Goal: Task Accomplishment & Management: Use online tool/utility

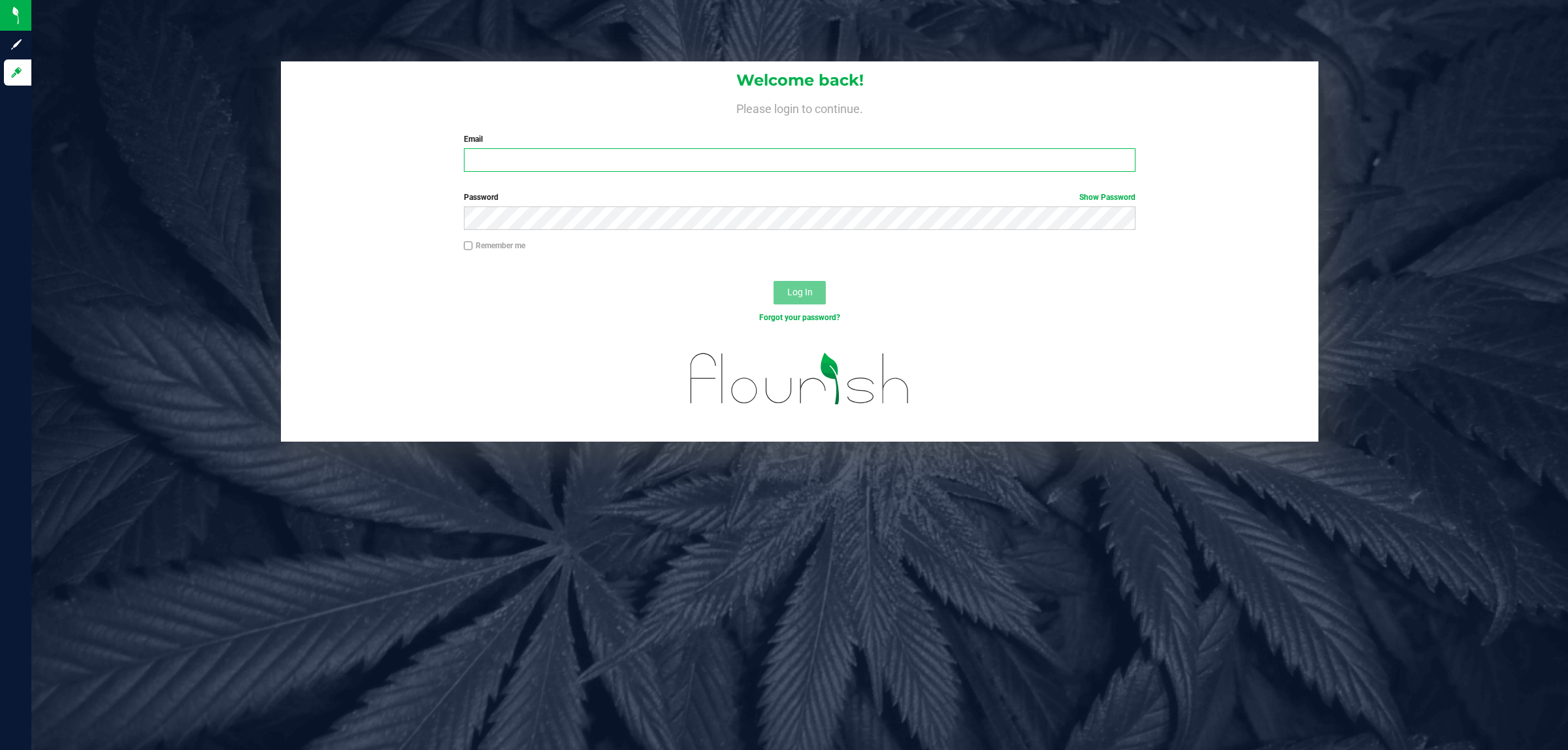
click at [514, 159] on input "Email" at bounding box center [801, 160] width 673 height 23
type input "[EMAIL_ADDRESS][DOMAIN_NAME]"
click at [774, 281] on button "Log In" at bounding box center [800, 292] width 52 height 23
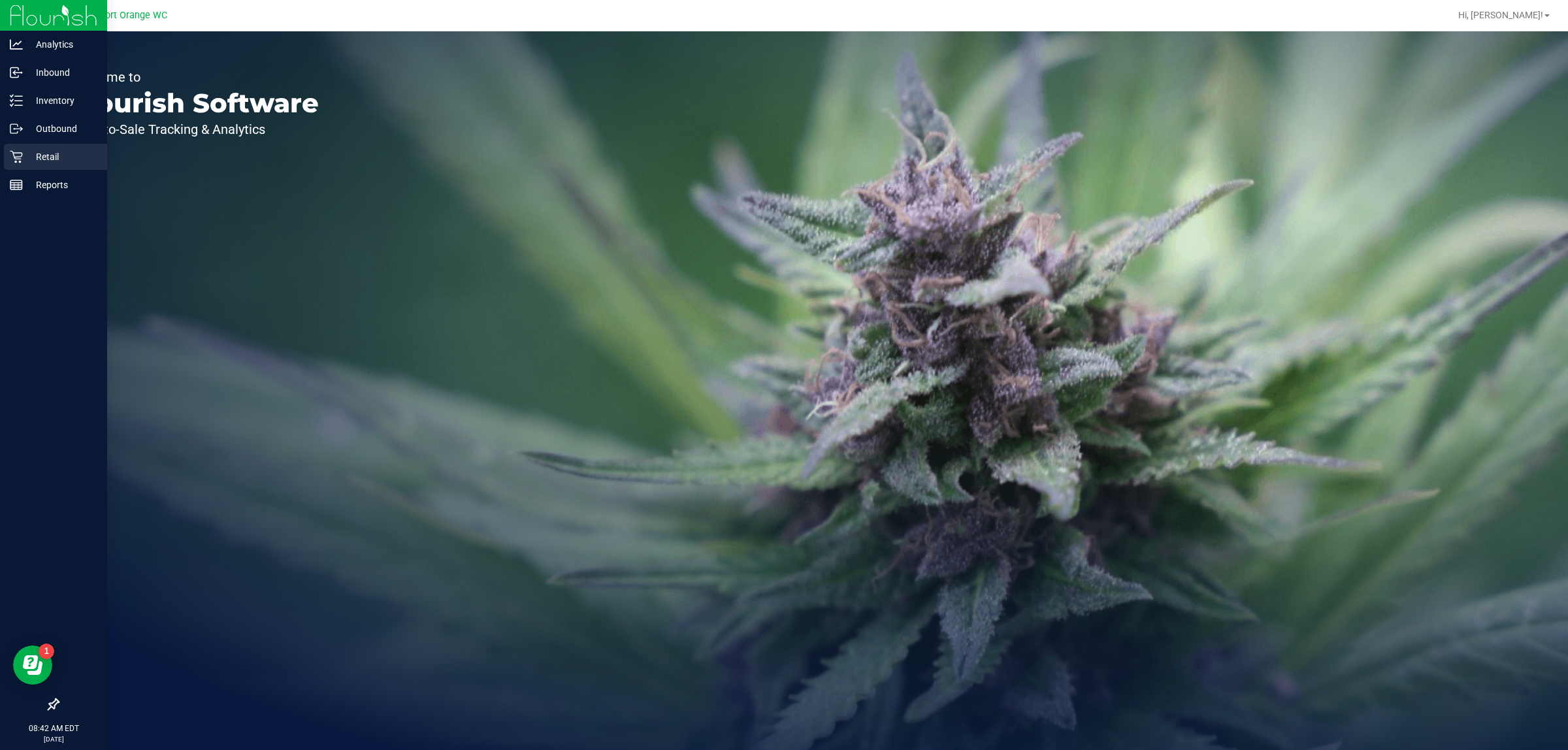
click at [13, 158] on icon at bounding box center [16, 157] width 13 height 13
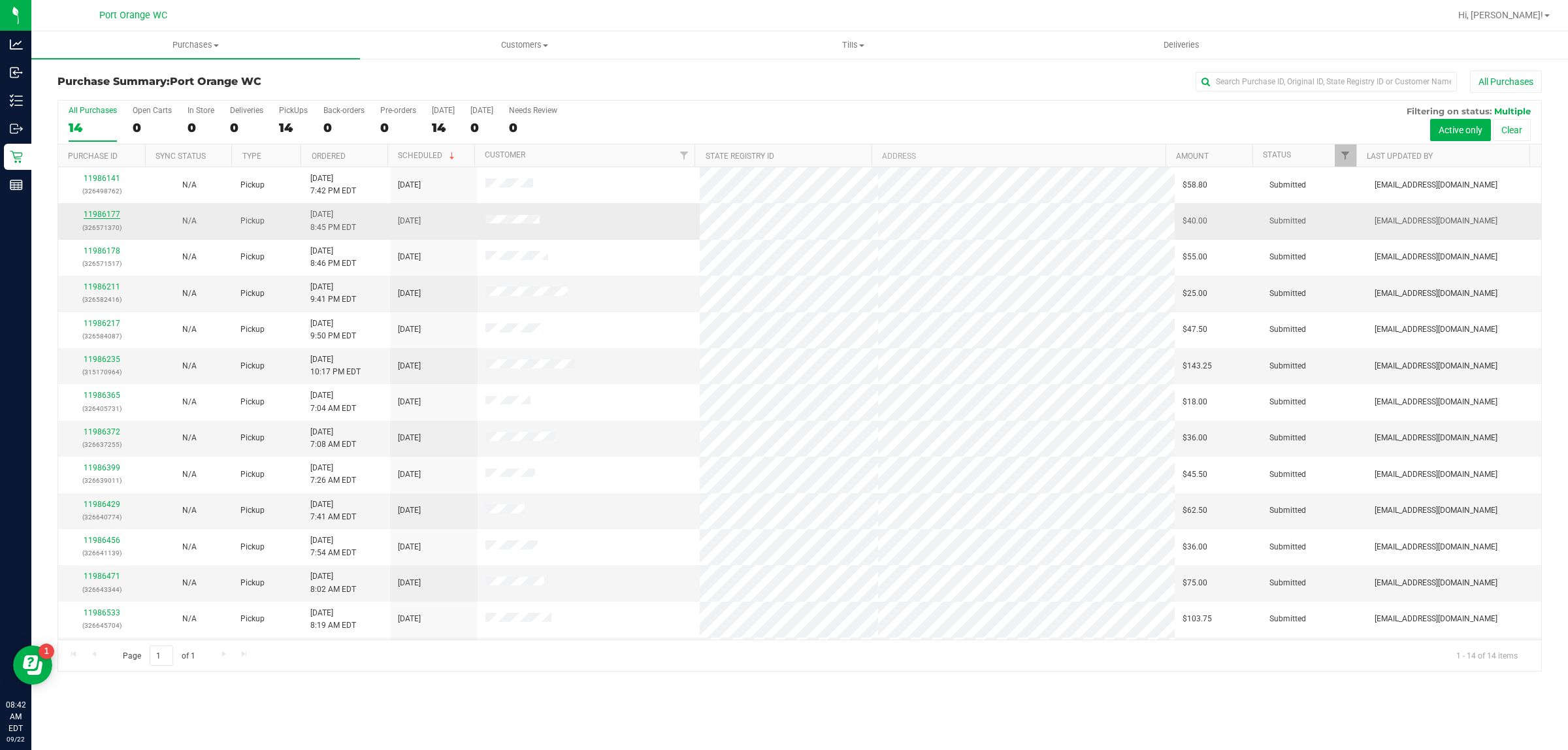
click at [109, 217] on link "11986177" at bounding box center [102, 214] width 36 height 9
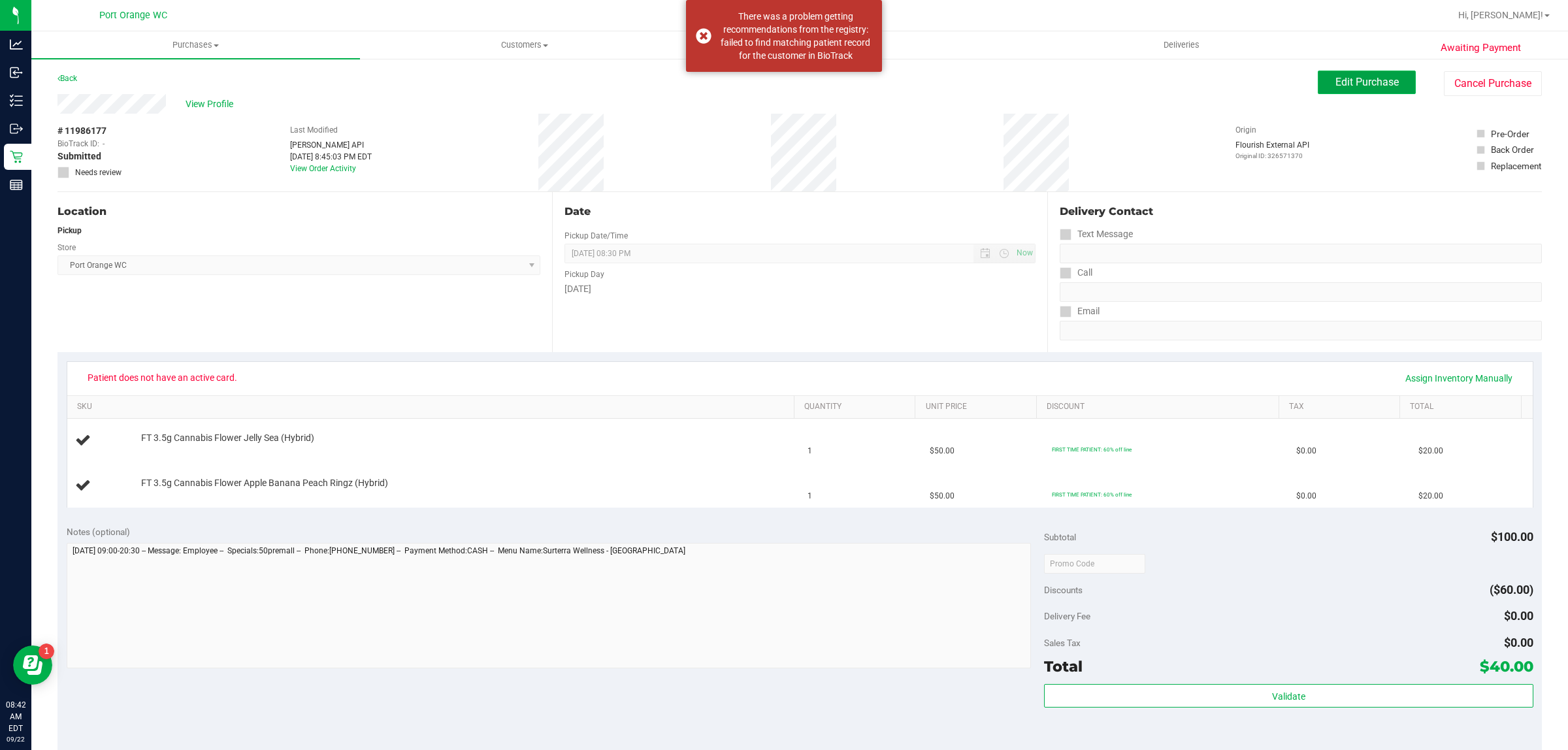
click at [1335, 87] on span "Edit Purchase" at bounding box center [1367, 81] width 64 height 12
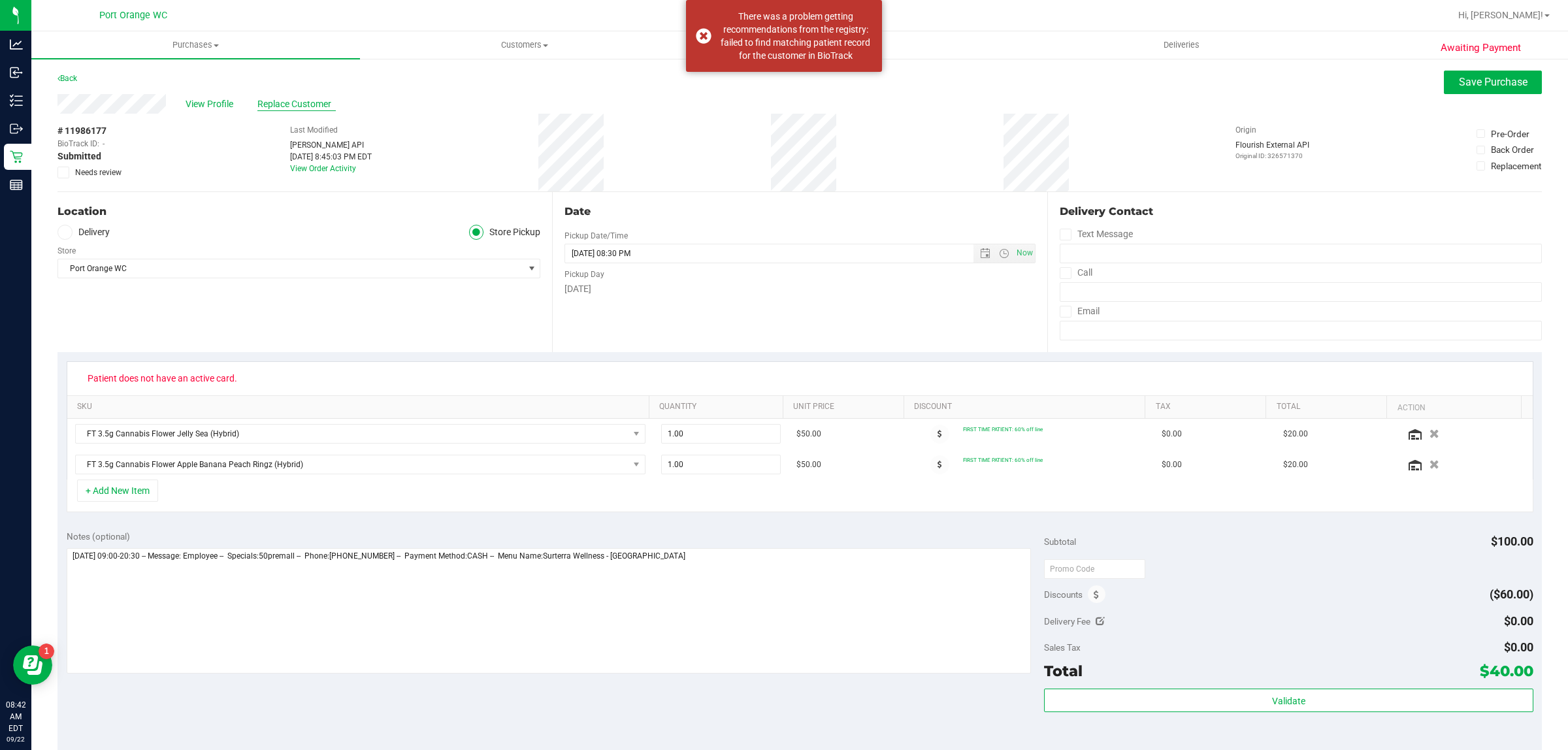
click at [311, 100] on span "Replace Customer" at bounding box center [297, 104] width 78 height 14
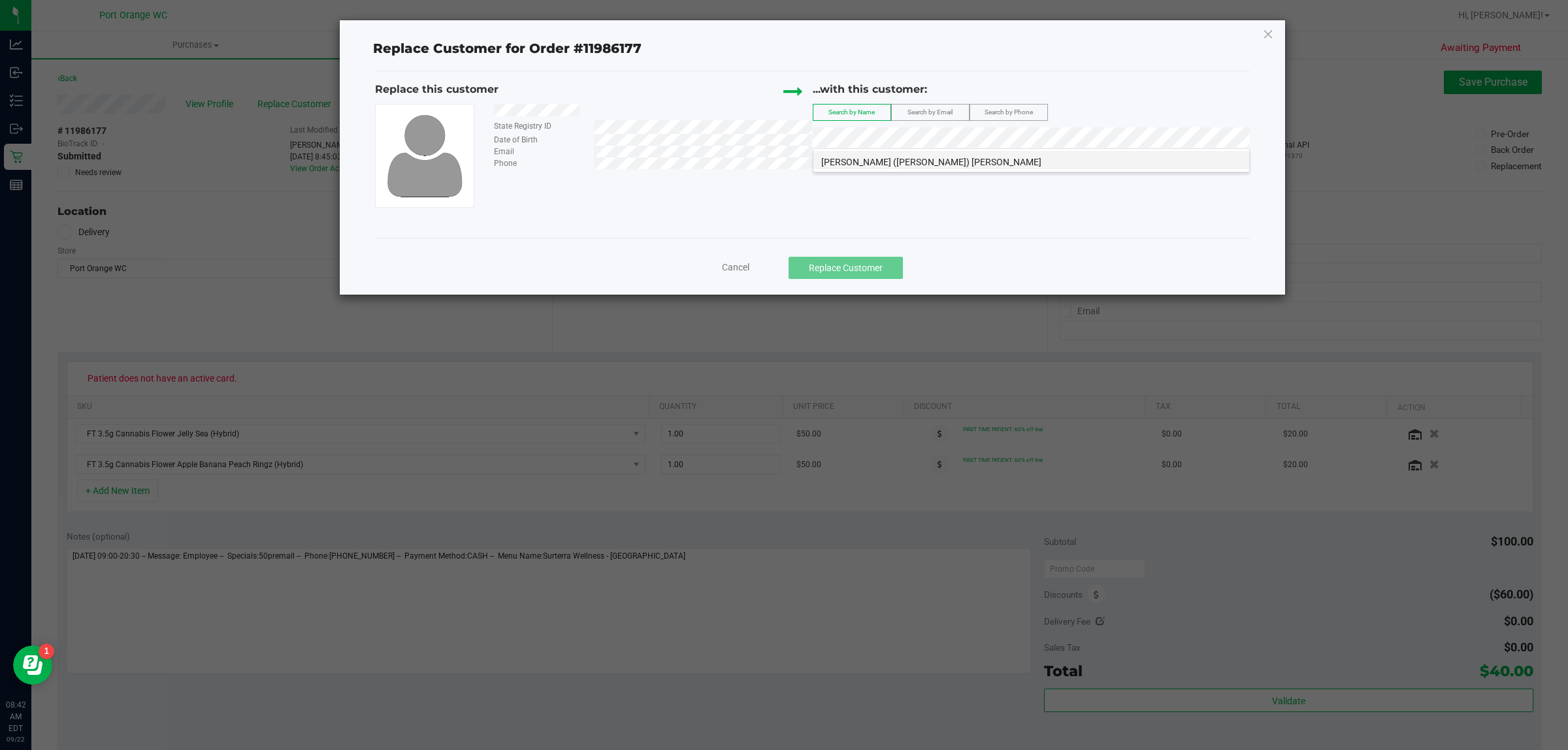
click at [893, 160] on span "[PERSON_NAME] ([PERSON_NAME]) [PERSON_NAME]" at bounding box center [932, 162] width 221 height 10
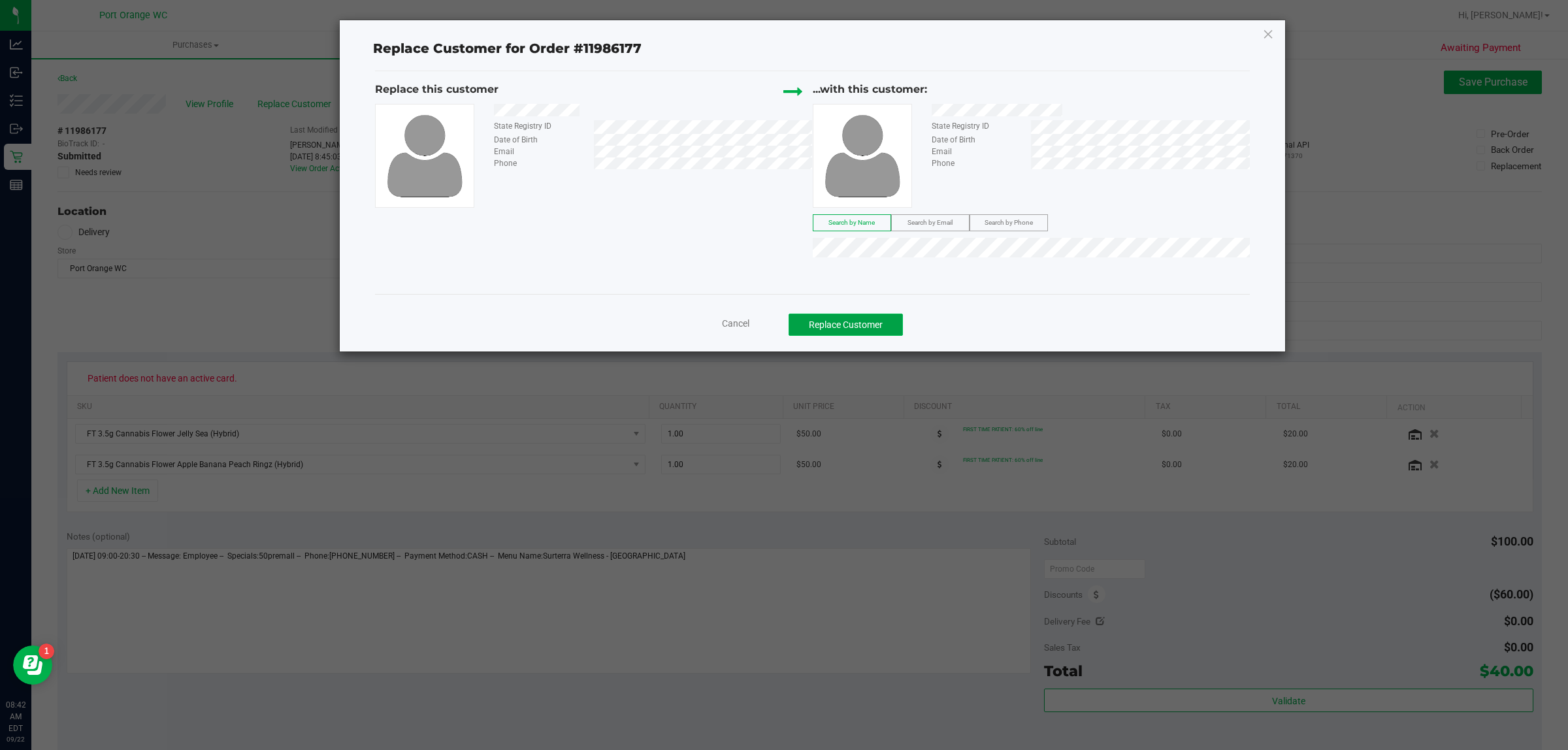
click at [866, 323] on button "Replace Customer" at bounding box center [846, 325] width 114 height 22
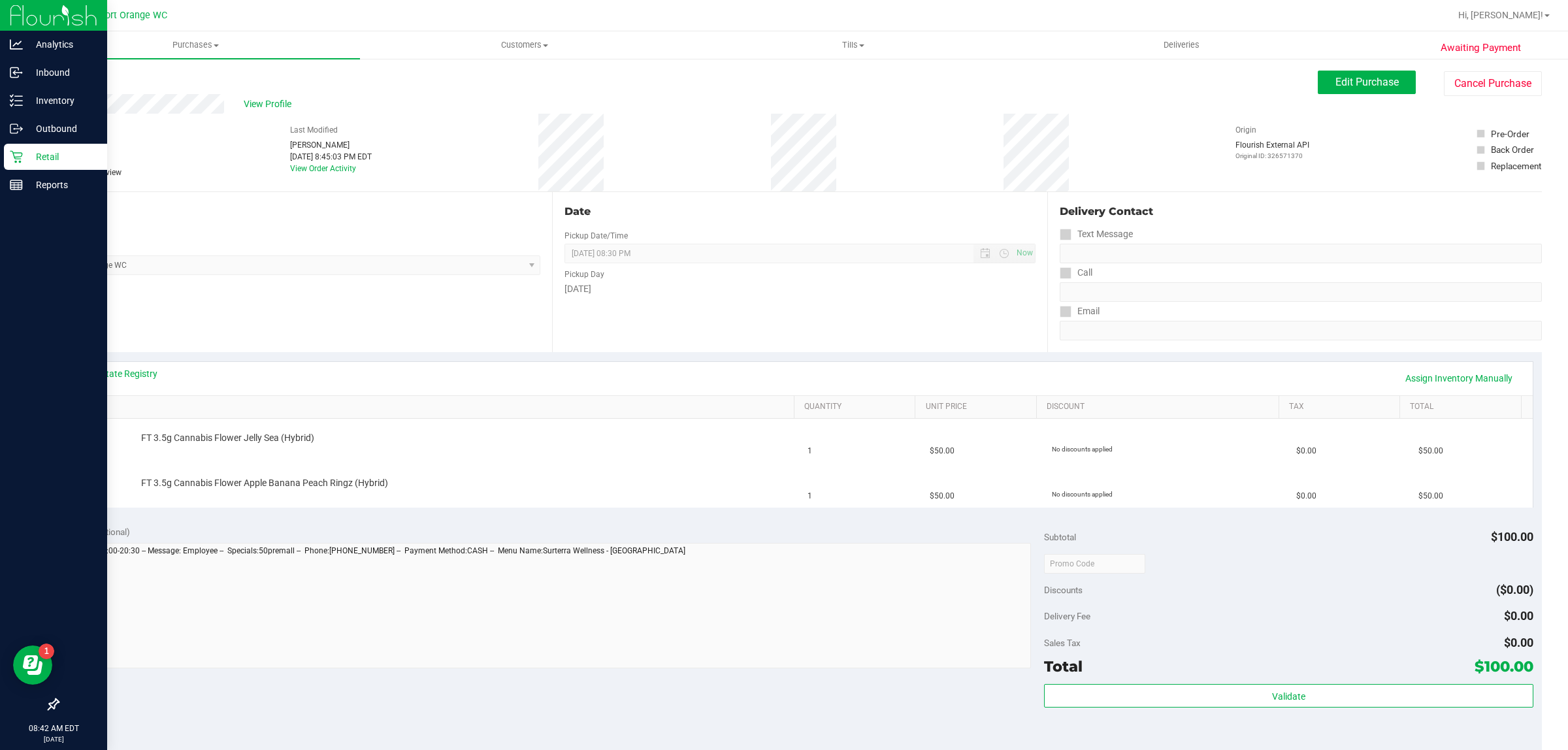
click at [27, 163] on p "Retail" at bounding box center [62, 156] width 78 height 16
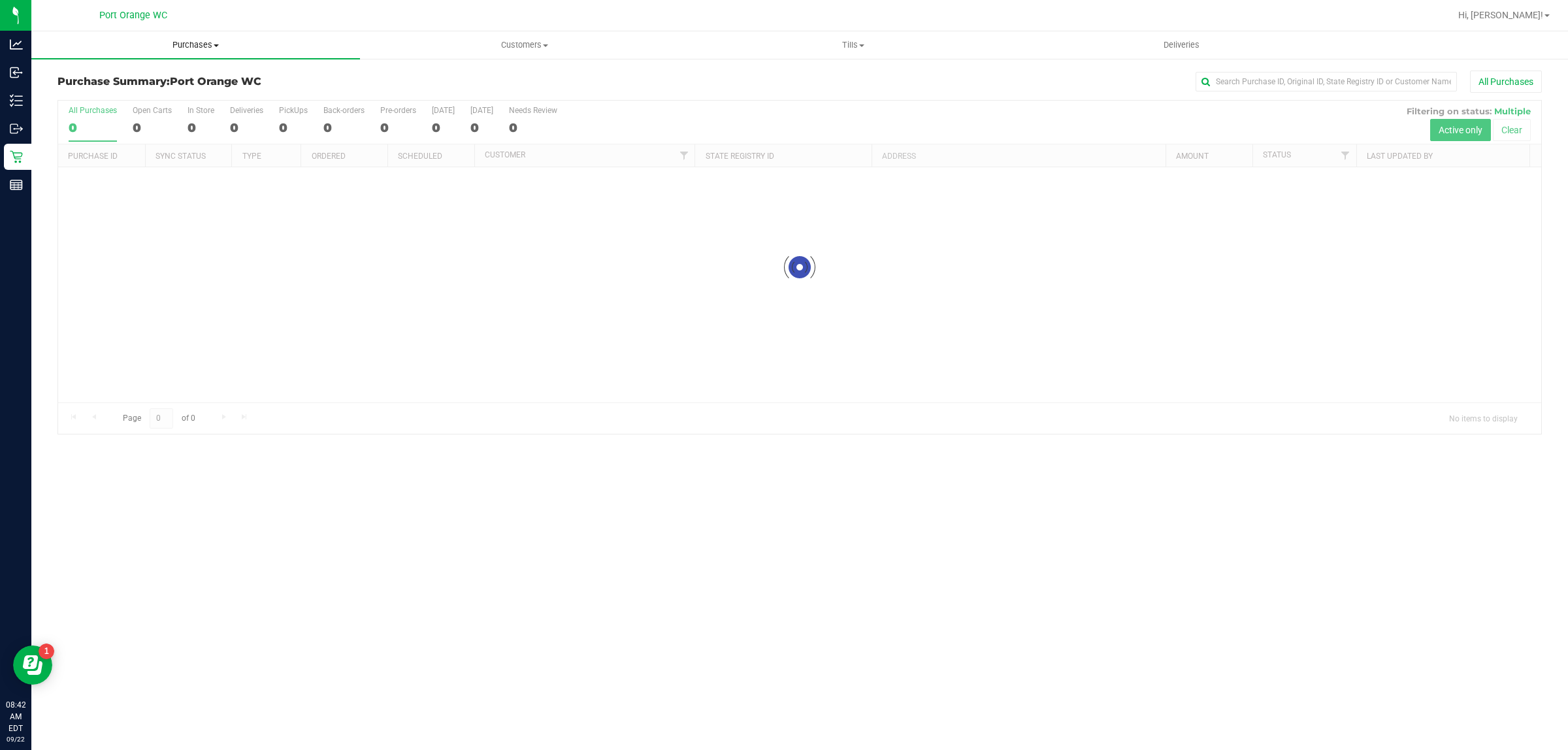
click at [177, 54] on uib-tab-heading "Purchases Summary of purchases Fulfillment All purchases" at bounding box center [196, 45] width 329 height 27
click at [162, 99] on li "Fulfillment" at bounding box center [196, 94] width 329 height 16
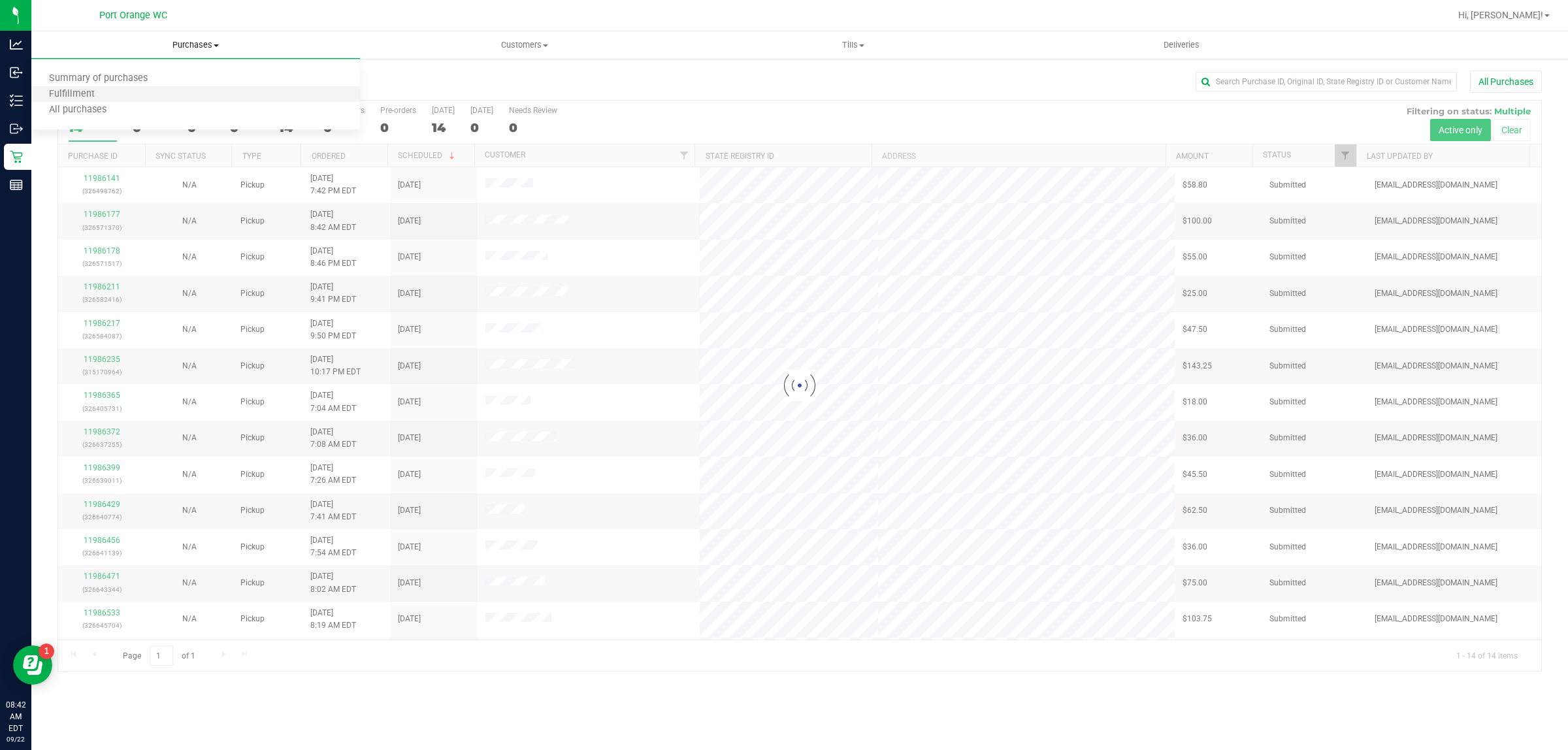
click at [162, 99] on li "Fulfillment" at bounding box center [196, 94] width 329 height 16
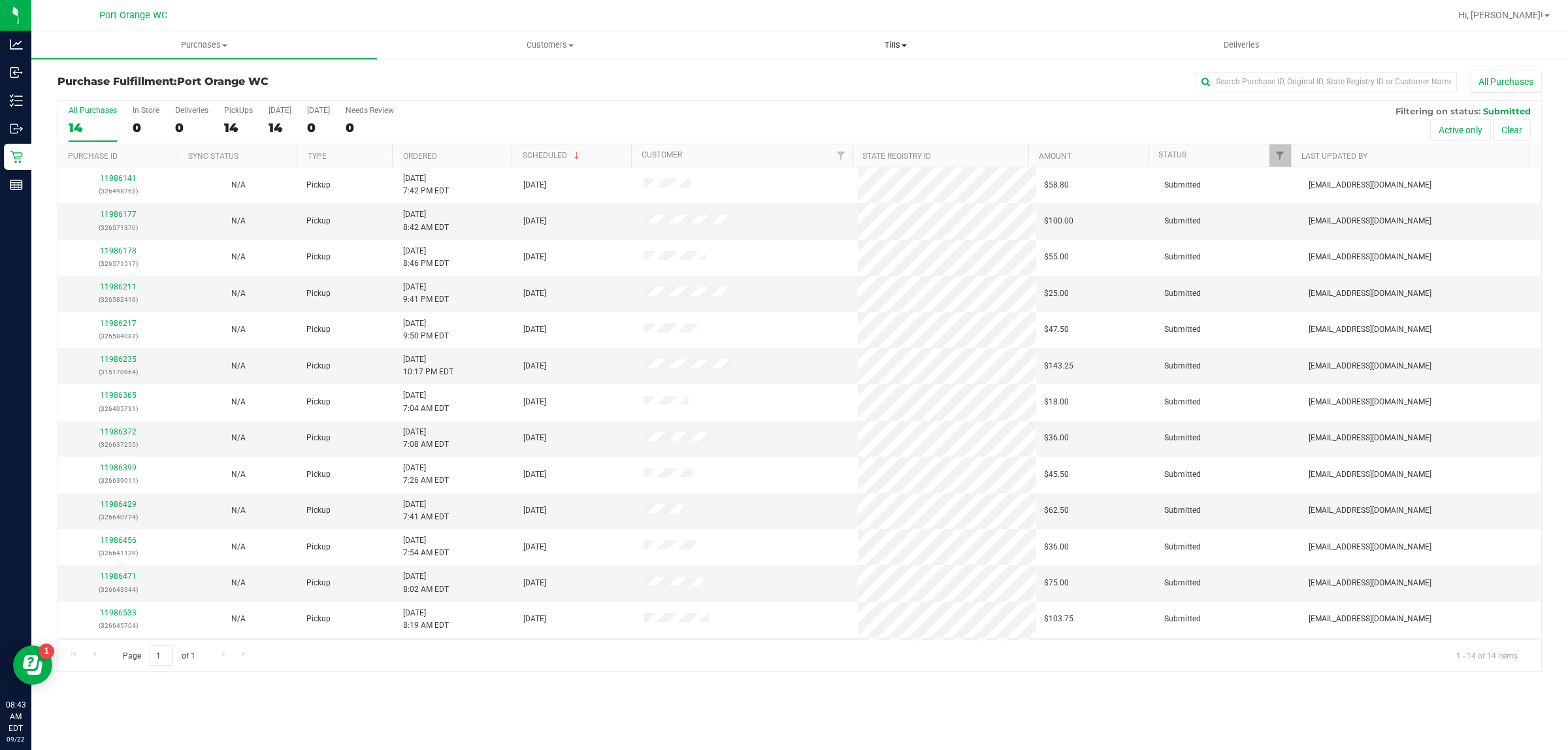
click at [873, 40] on span "Tills" at bounding box center [895, 45] width 345 height 12
click at [834, 74] on li "Manage tills" at bounding box center [895, 78] width 346 height 16
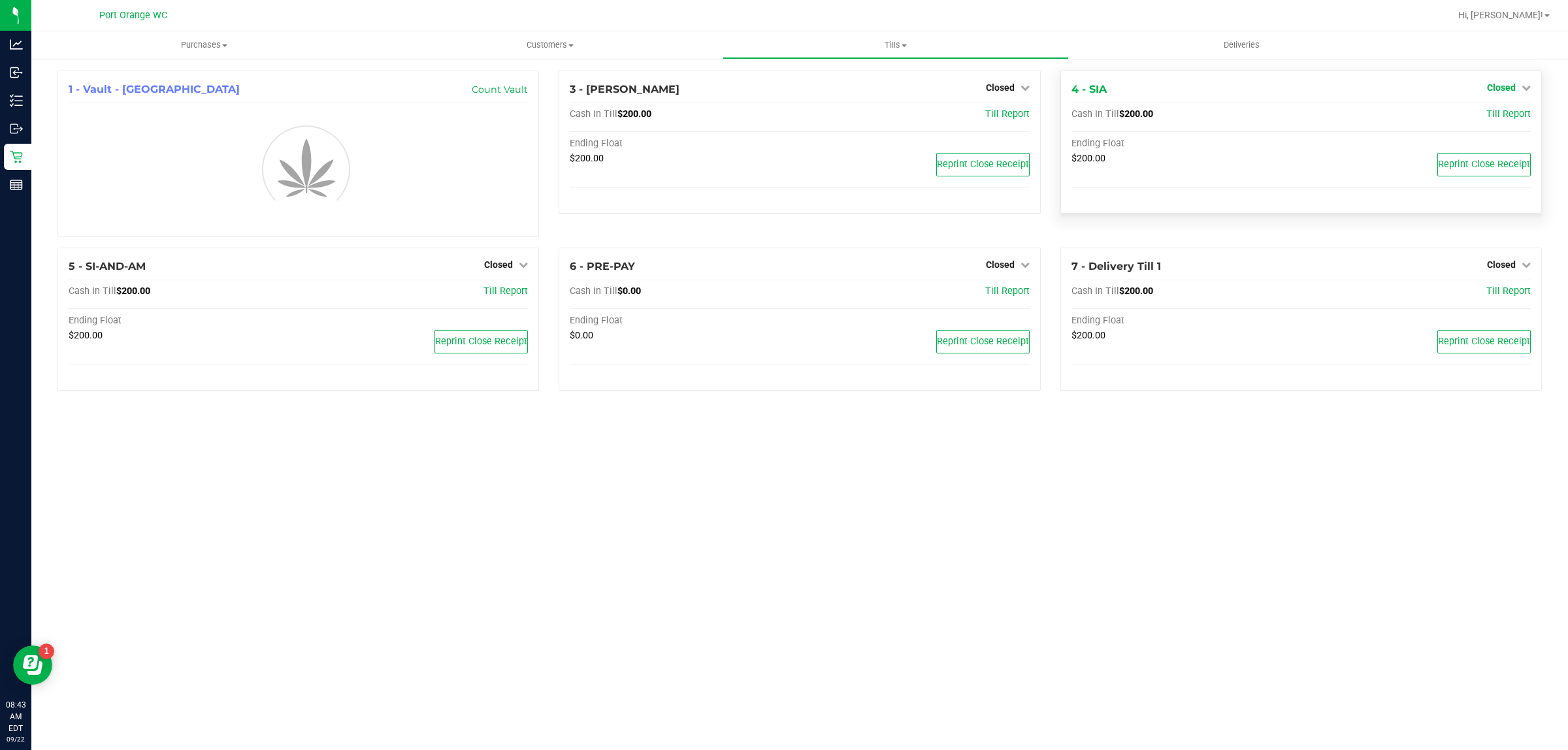
click at [1522, 91] on icon at bounding box center [1527, 88] width 9 height 9
click at [1508, 111] on link "Open Till" at bounding box center [1501, 114] width 35 height 10
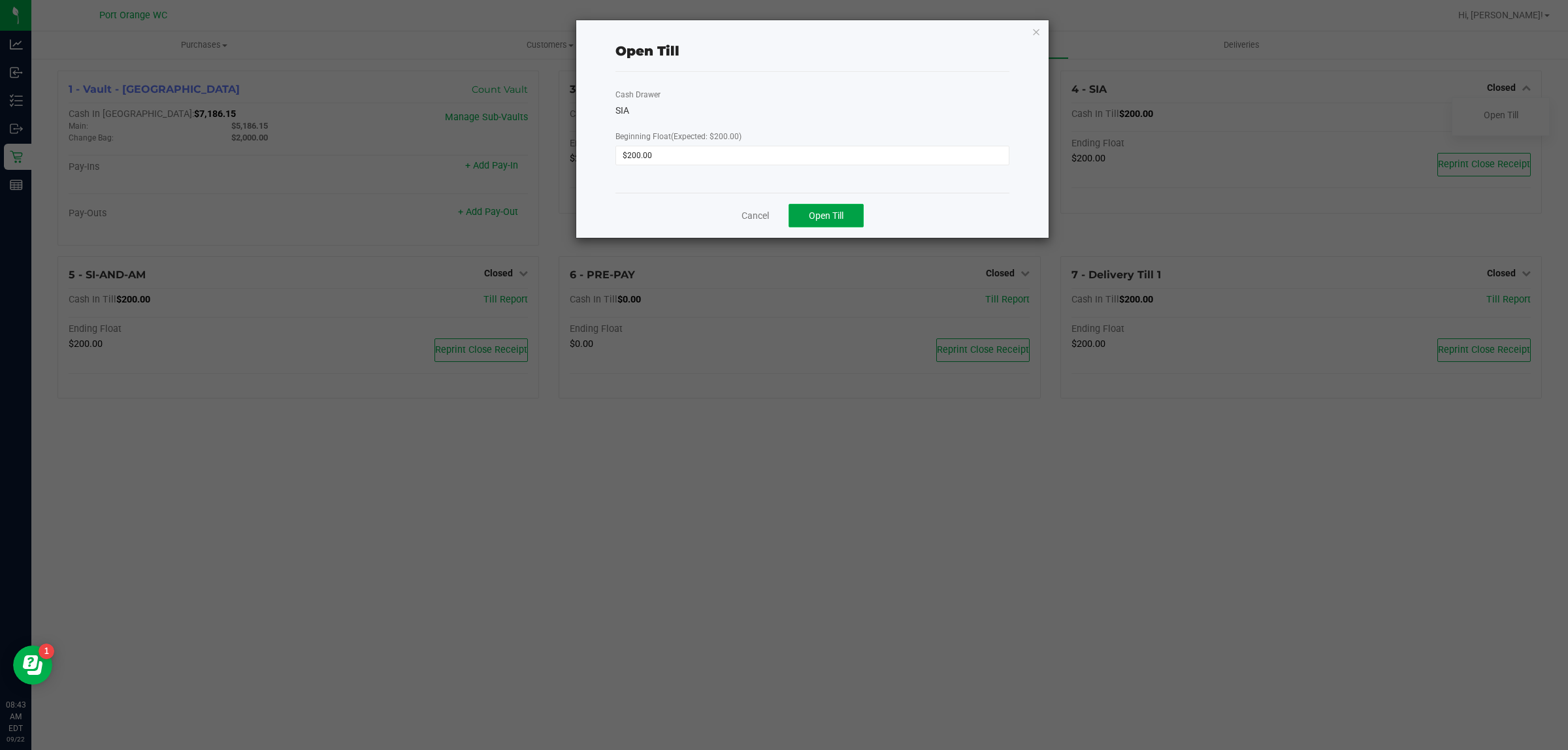
click at [843, 222] on button "Open Till" at bounding box center [826, 215] width 75 height 23
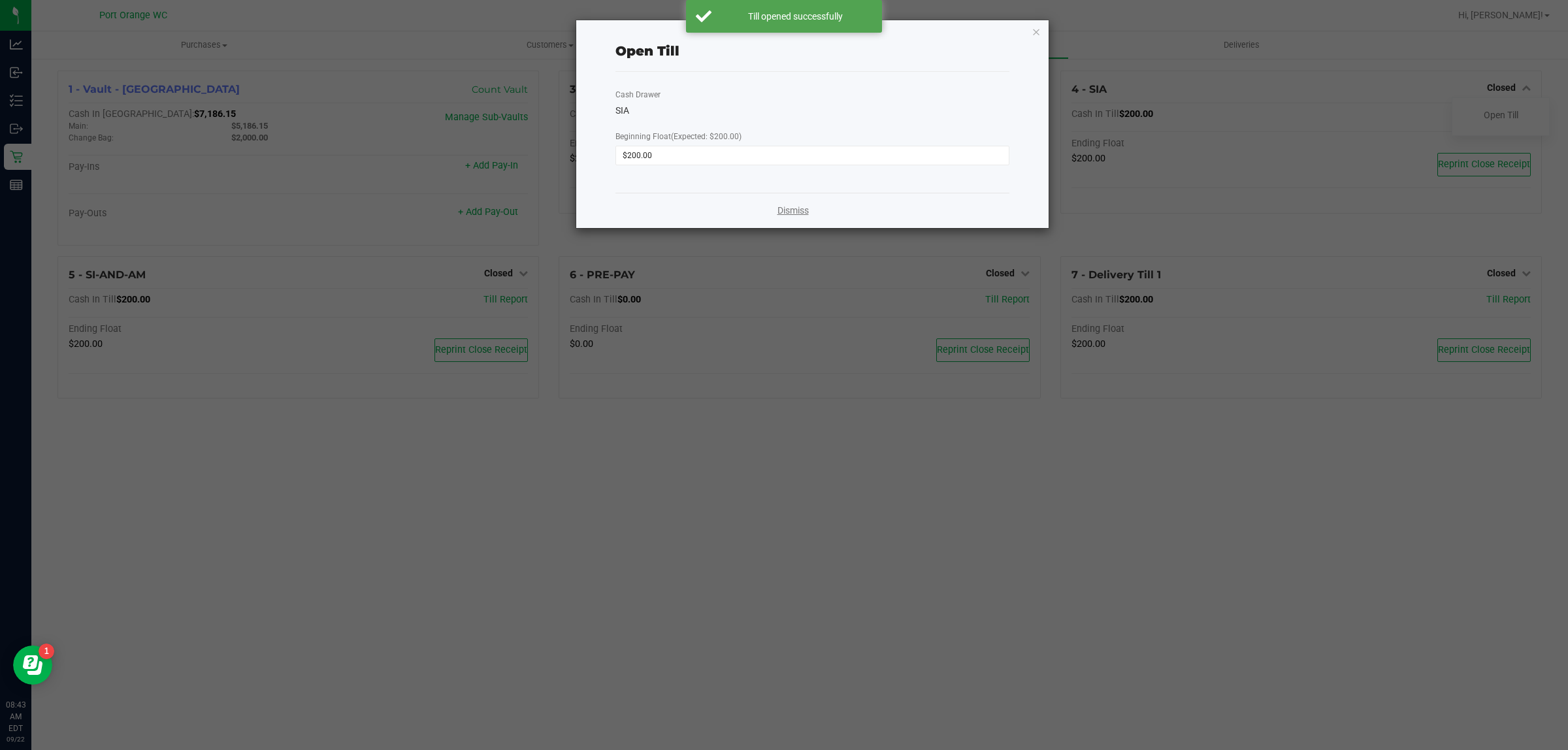
click at [786, 216] on link "Dismiss" at bounding box center [793, 210] width 32 height 14
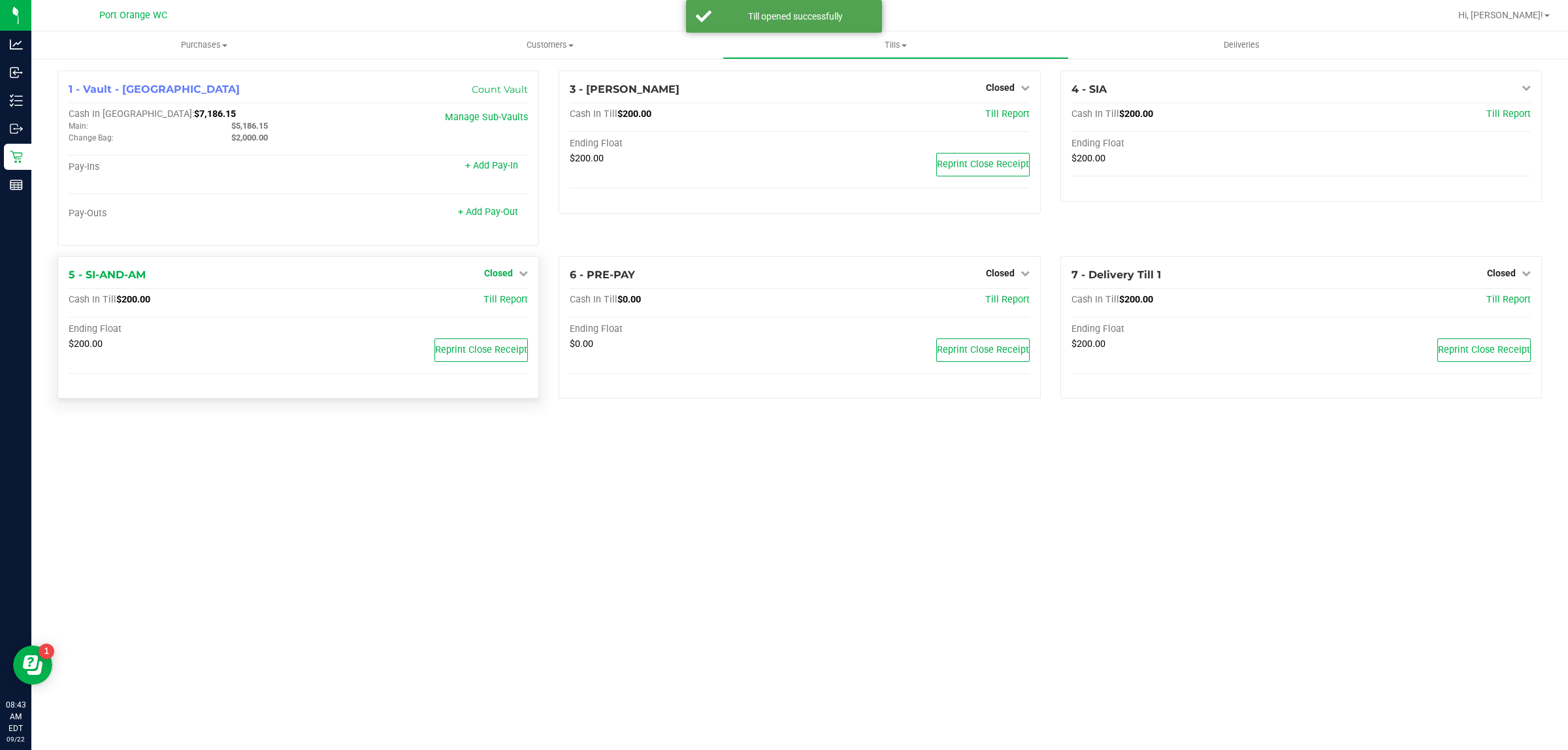
click at [492, 278] on span "Closed" at bounding box center [498, 273] width 29 height 10
click at [500, 295] on div "Open Till" at bounding box center [499, 300] width 97 height 16
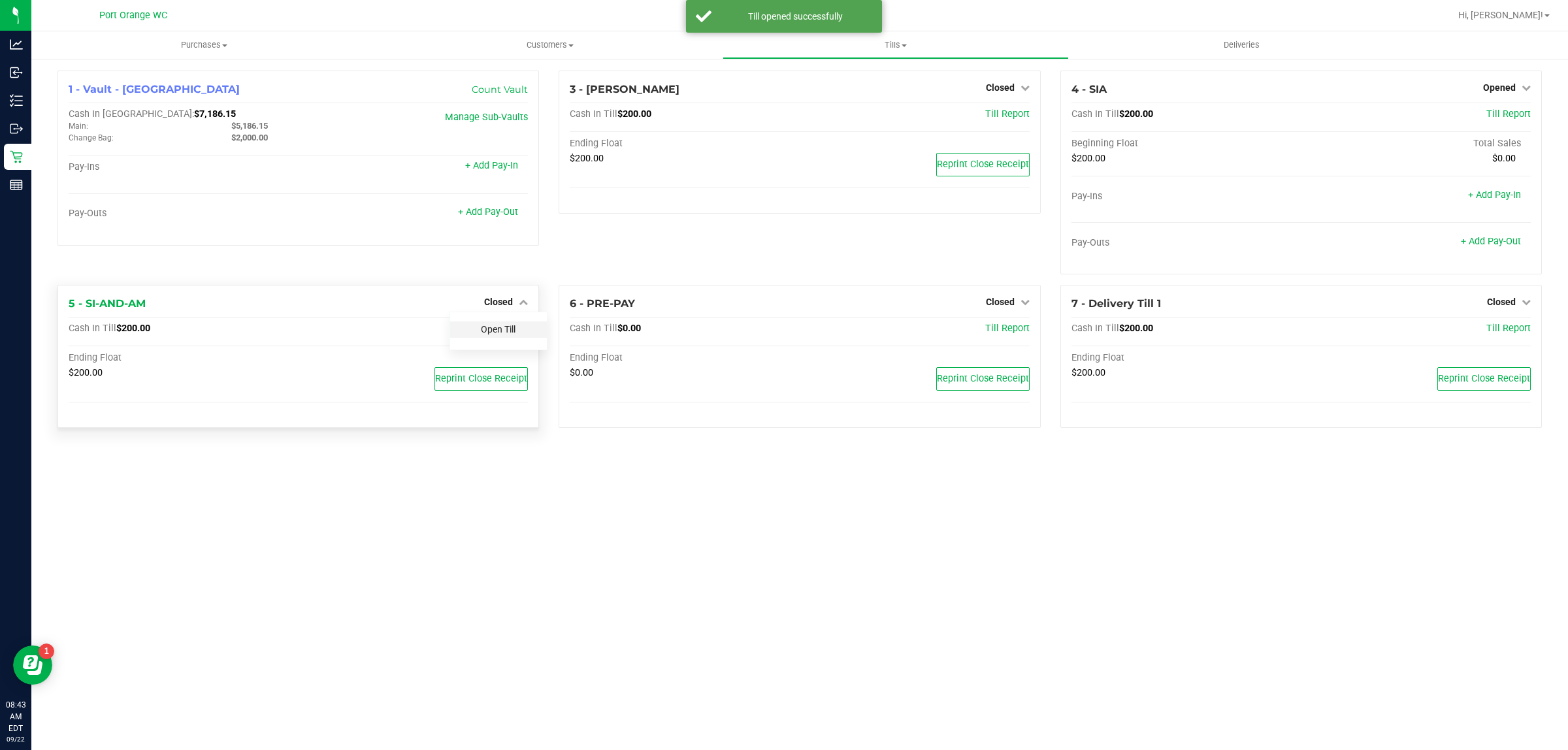
click at [500, 332] on link "Open Till" at bounding box center [498, 329] width 35 height 10
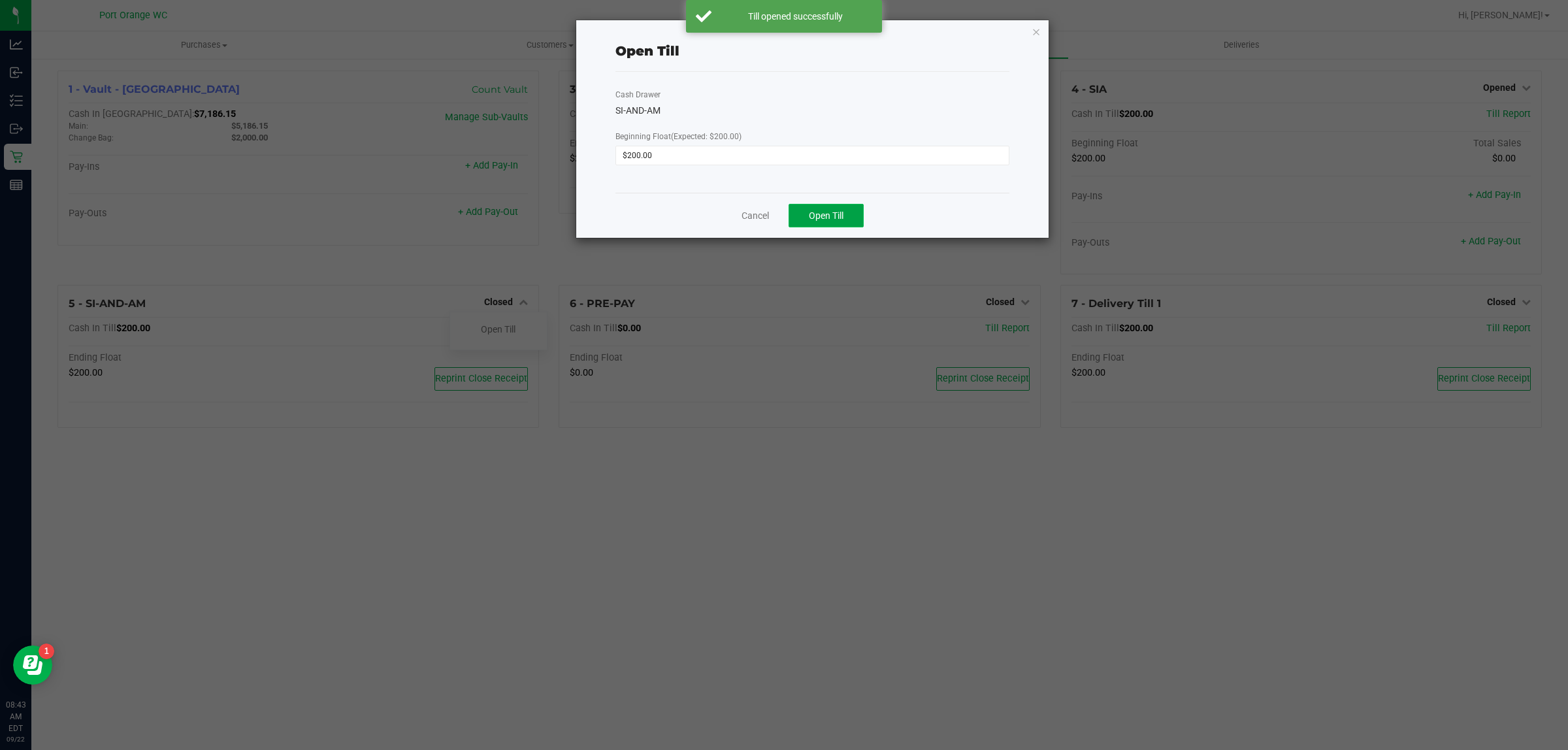
click at [851, 207] on button "Open Till" at bounding box center [826, 215] width 75 height 23
click at [791, 217] on link "Dismiss" at bounding box center [793, 210] width 32 height 14
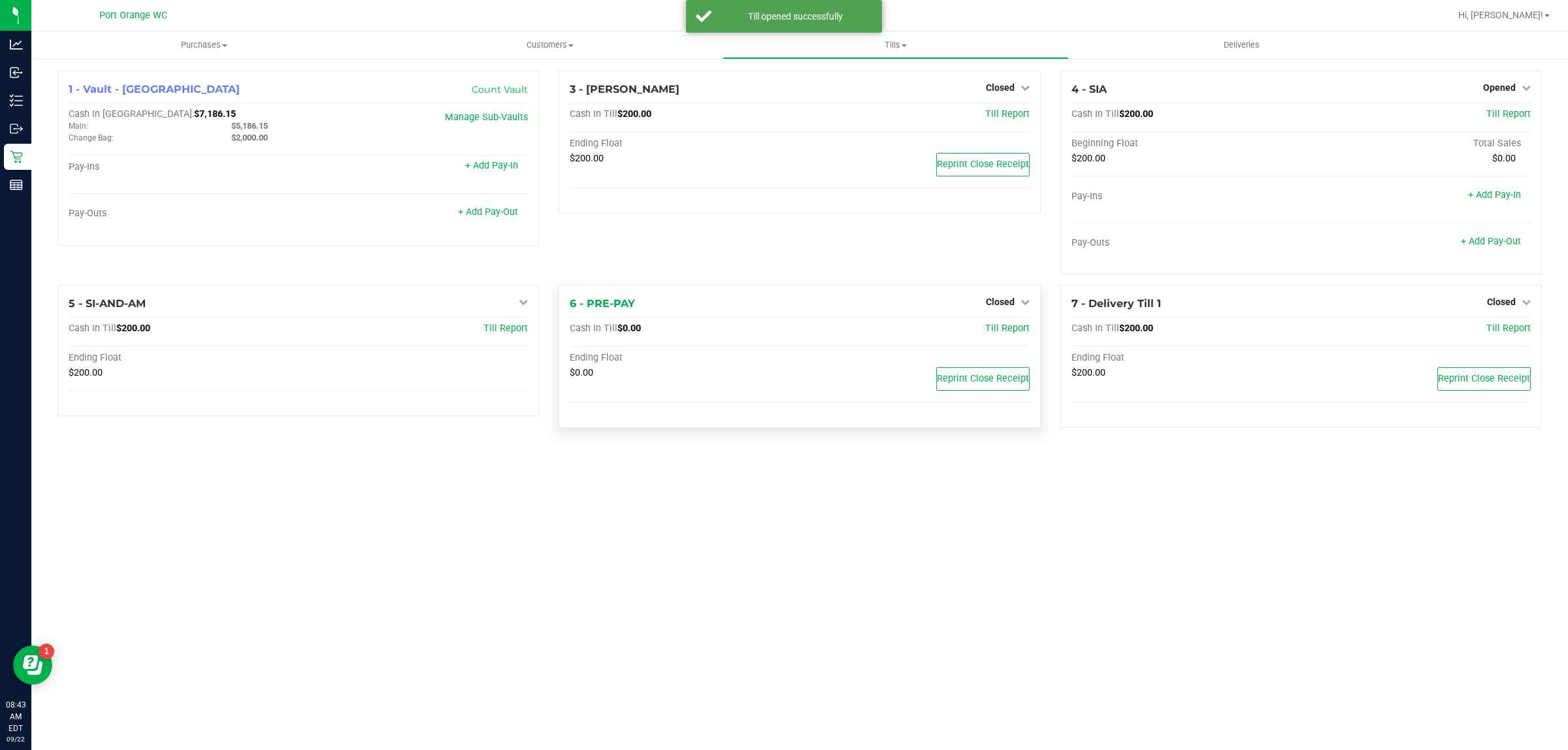
click at [979, 299] on div "6 - PRE-PAY Closed Open Till" at bounding box center [800, 304] width 460 height 16
click at [990, 303] on span "Closed" at bounding box center [1000, 301] width 29 height 10
click at [998, 327] on link "Open Till" at bounding box center [1000, 329] width 35 height 10
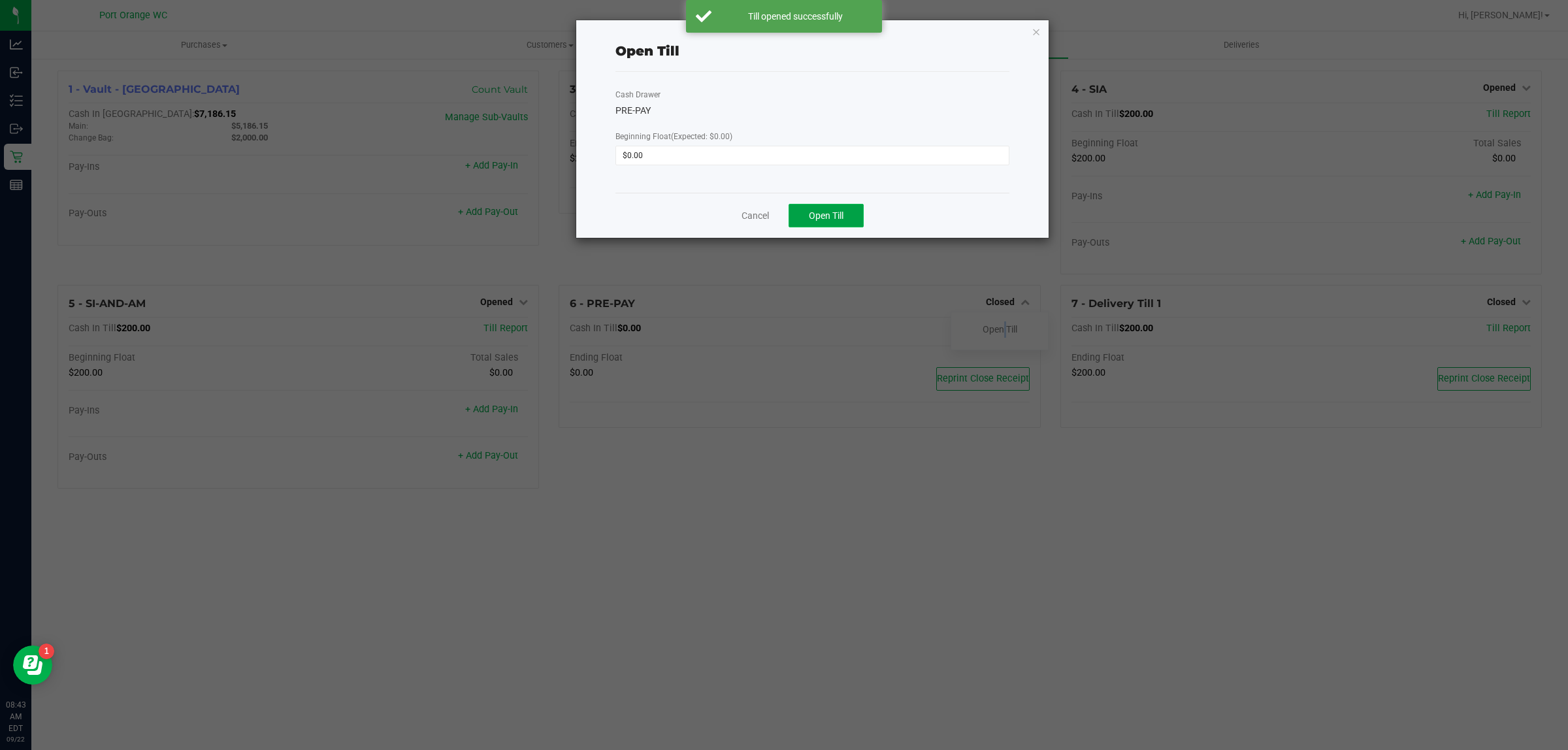
click at [840, 219] on span "Open Till" at bounding box center [826, 215] width 35 height 10
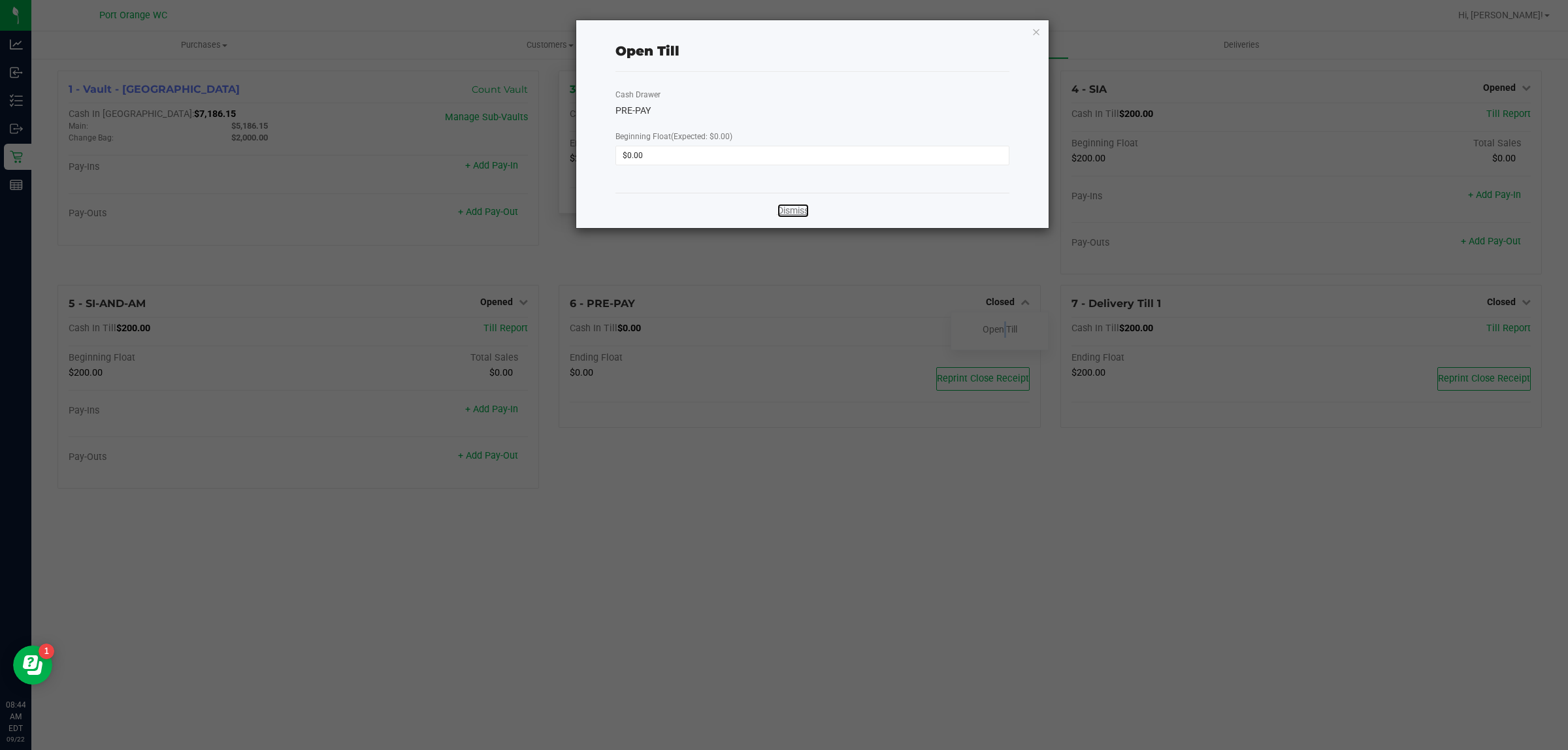
click at [789, 209] on link "Dismiss" at bounding box center [793, 210] width 32 height 14
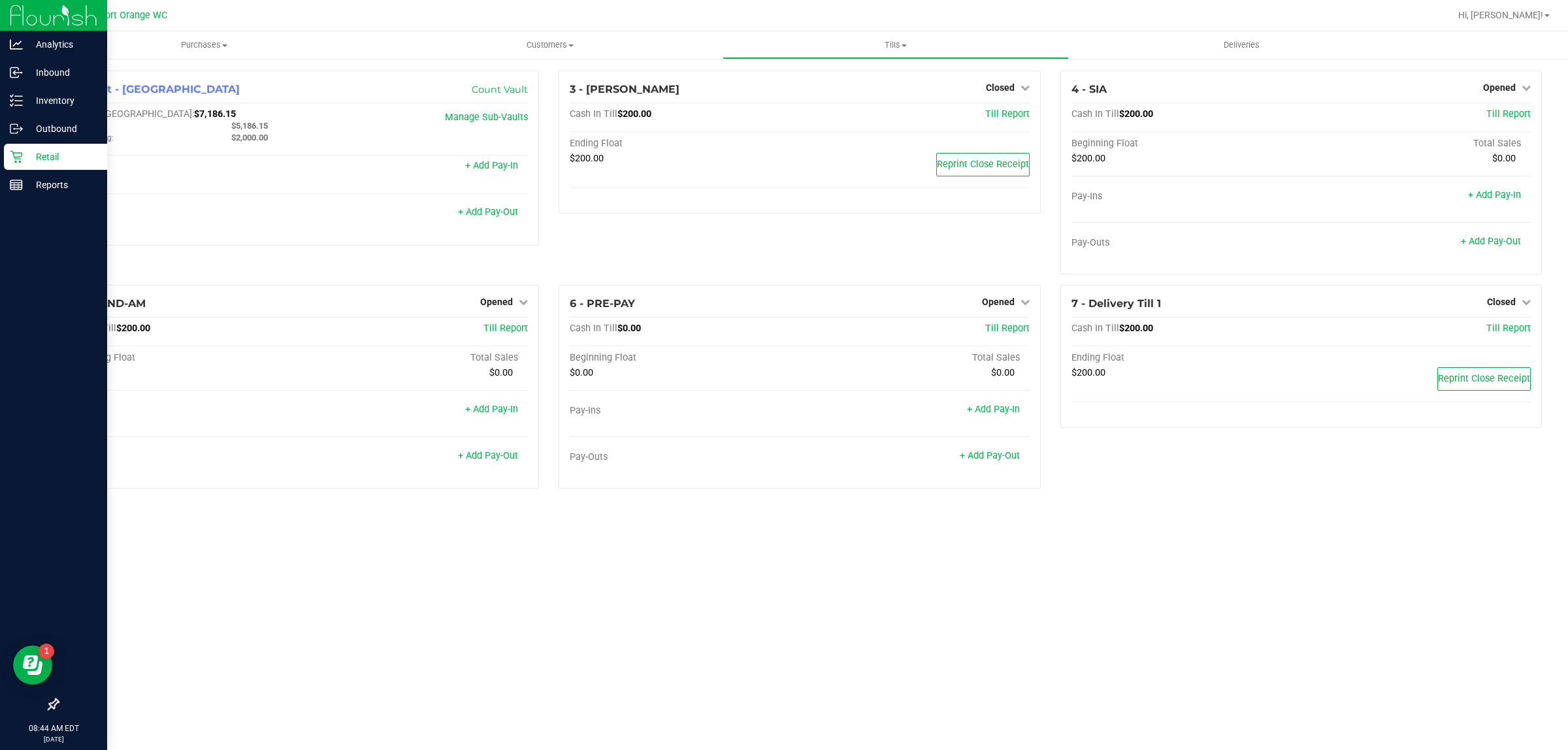
click at [21, 158] on icon at bounding box center [16, 157] width 13 height 13
